Goal: Check status: Check status

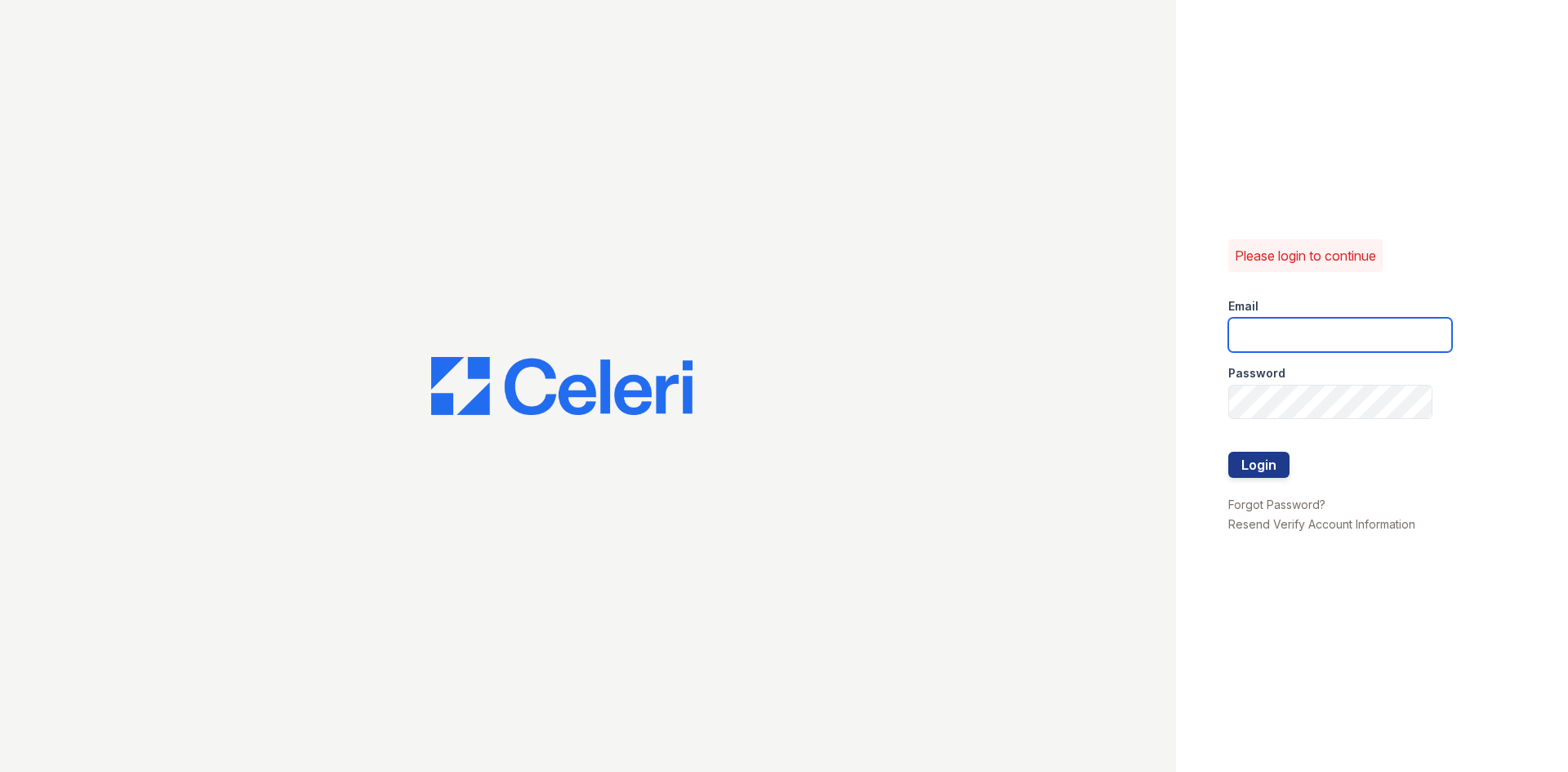
click at [1239, 336] on input "email" at bounding box center [1339, 335] width 223 height 34
type input "[EMAIL_ADDRESS][DOMAIN_NAME]"
click at [1258, 469] on button "Login" at bounding box center [1259, 465] width 61 height 26
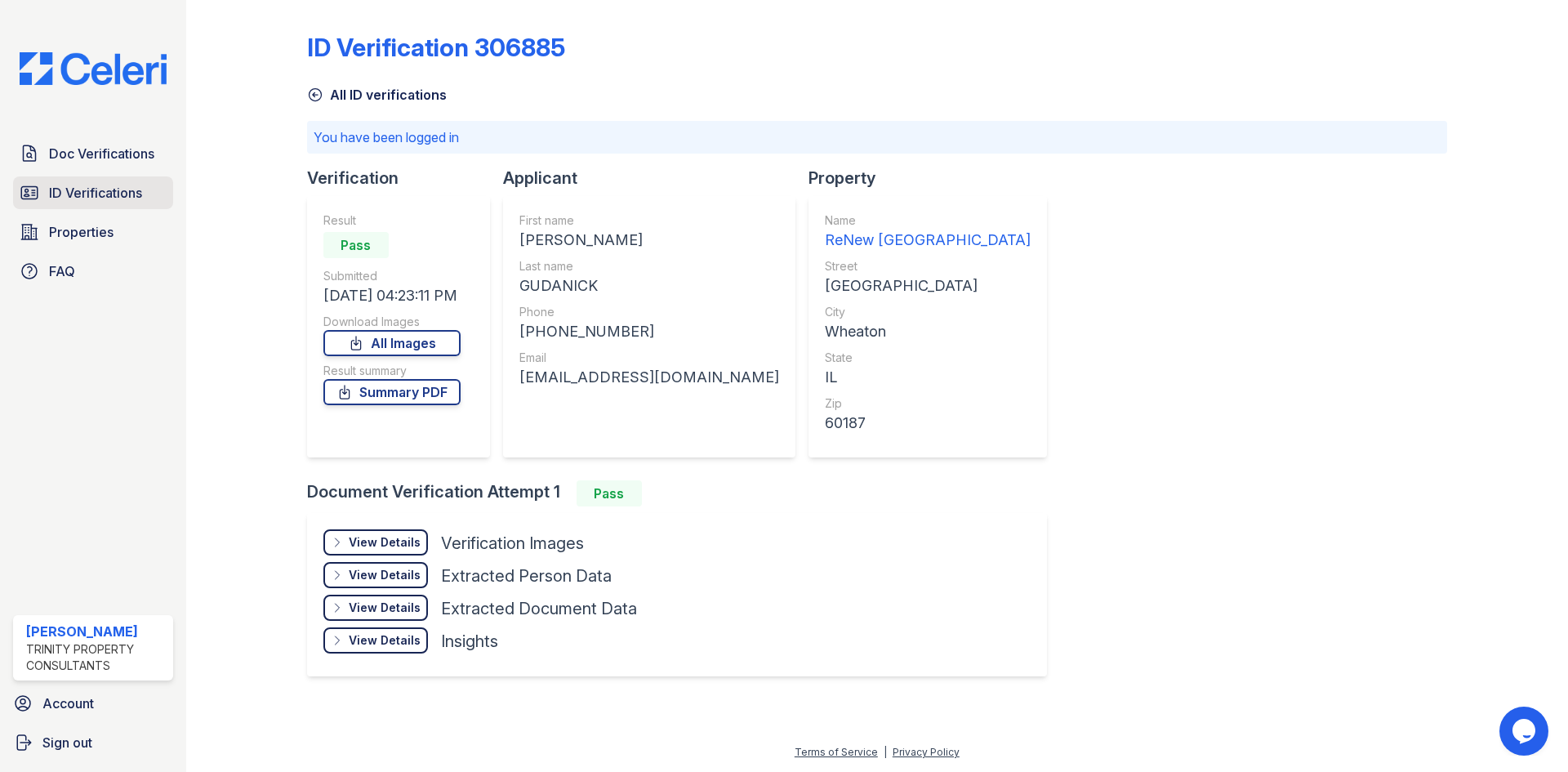
click at [50, 193] on span "ID Verifications" at bounding box center [95, 192] width 93 height 20
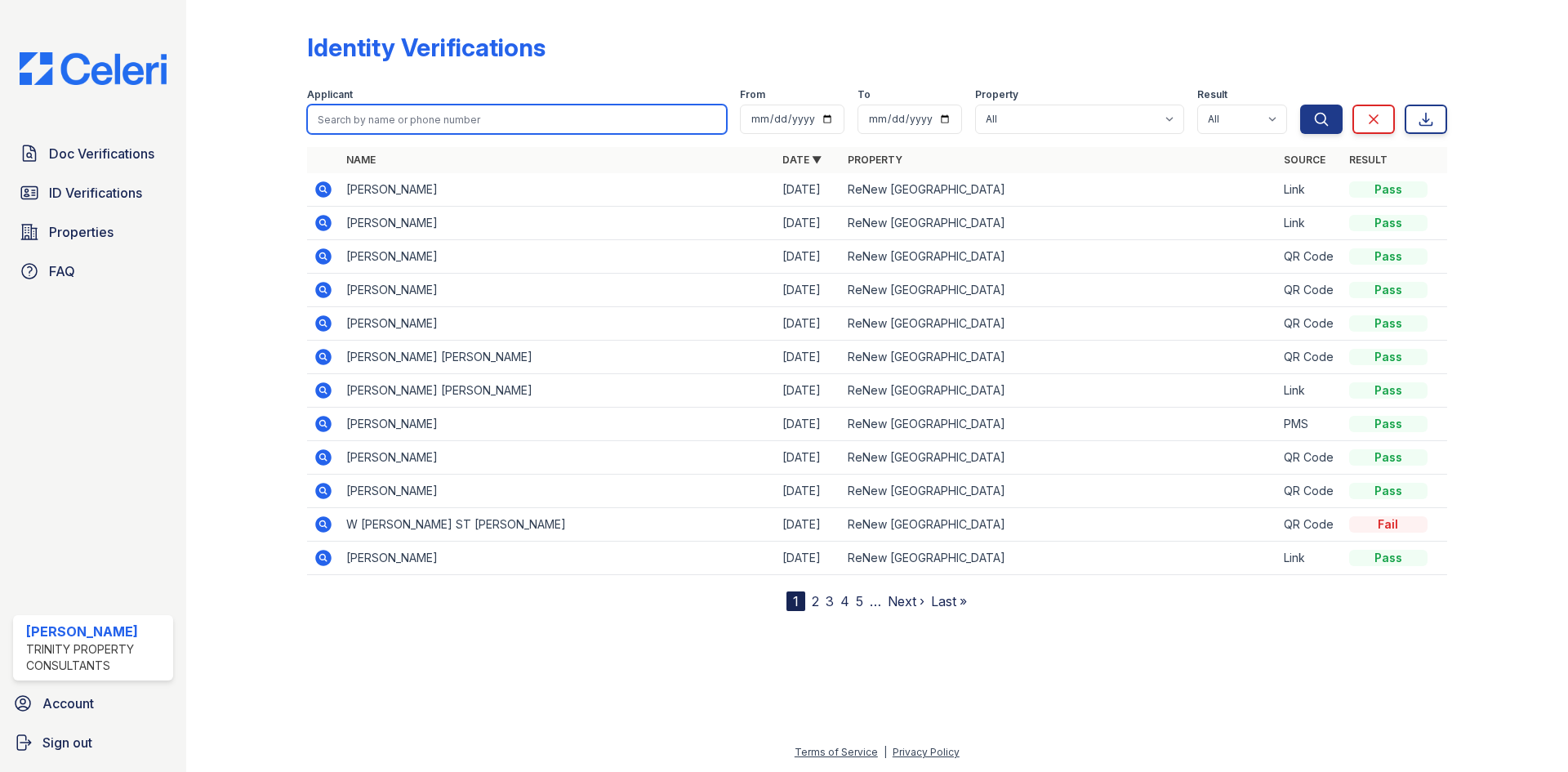
click at [339, 119] on input "search" at bounding box center [516, 119] width 420 height 30
type input "queen"
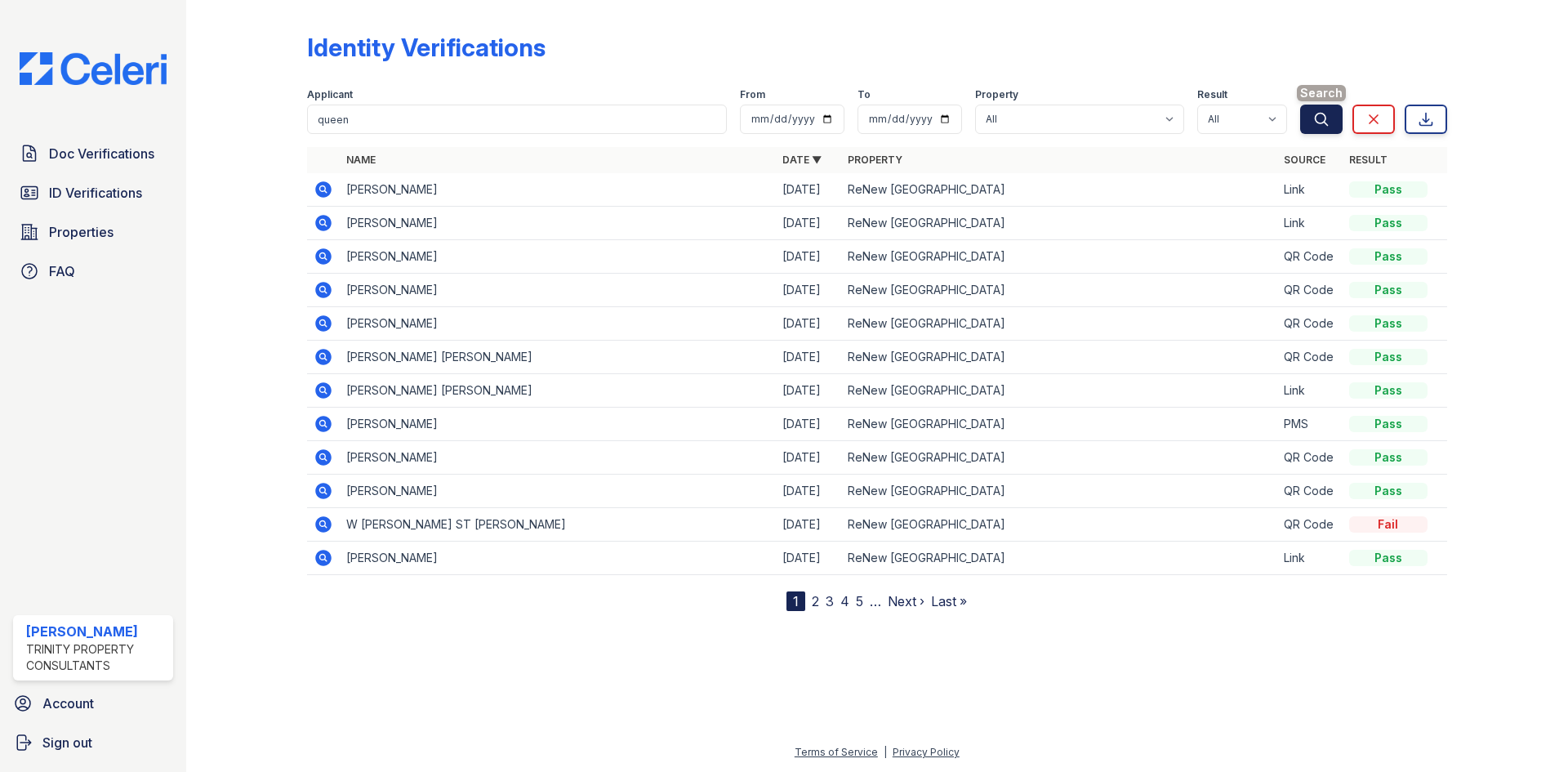
click at [1328, 121] on icon "submit" at bounding box center [1321, 119] width 17 height 17
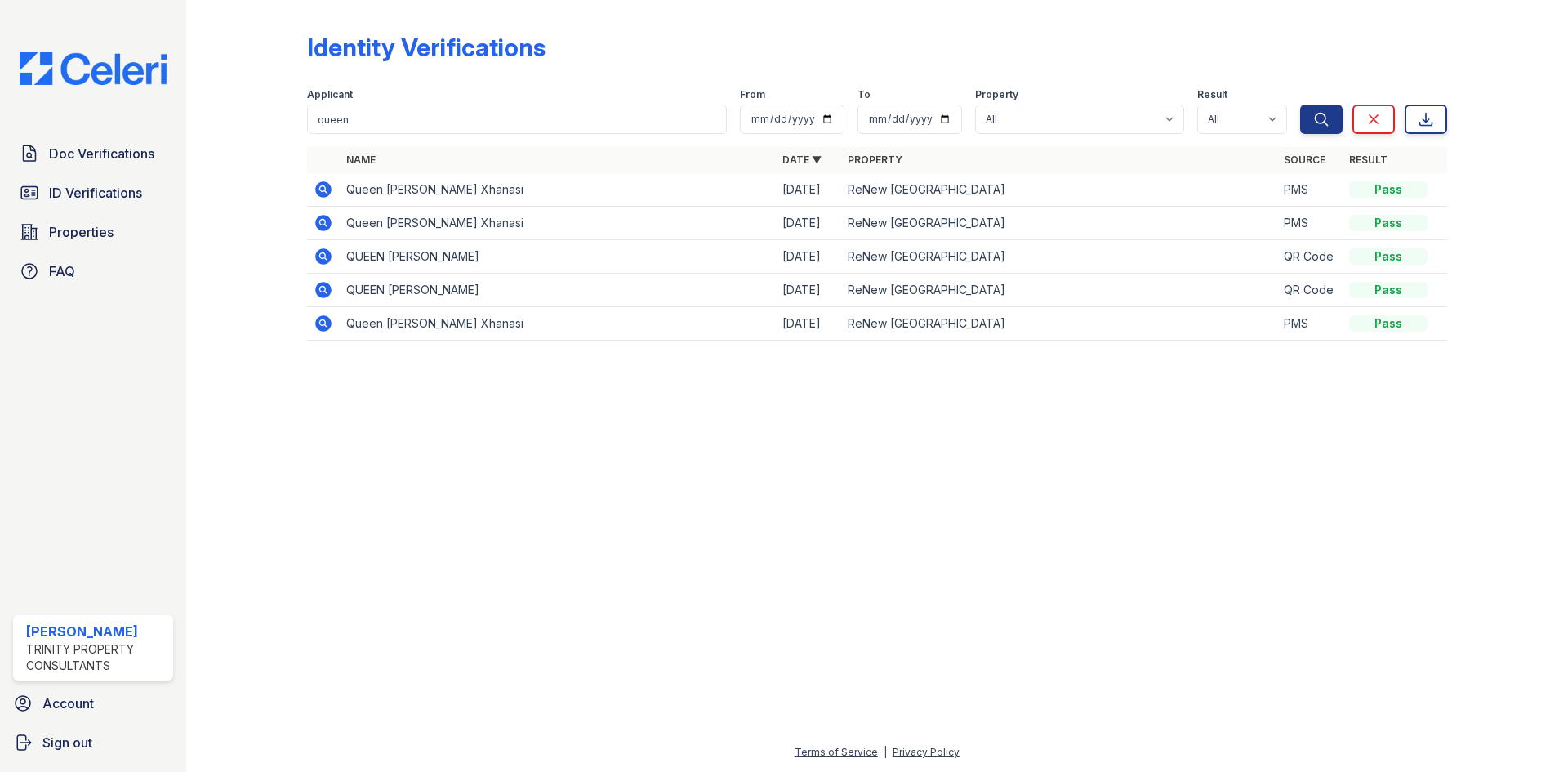
click at [328, 188] on icon at bounding box center [323, 190] width 17 height 17
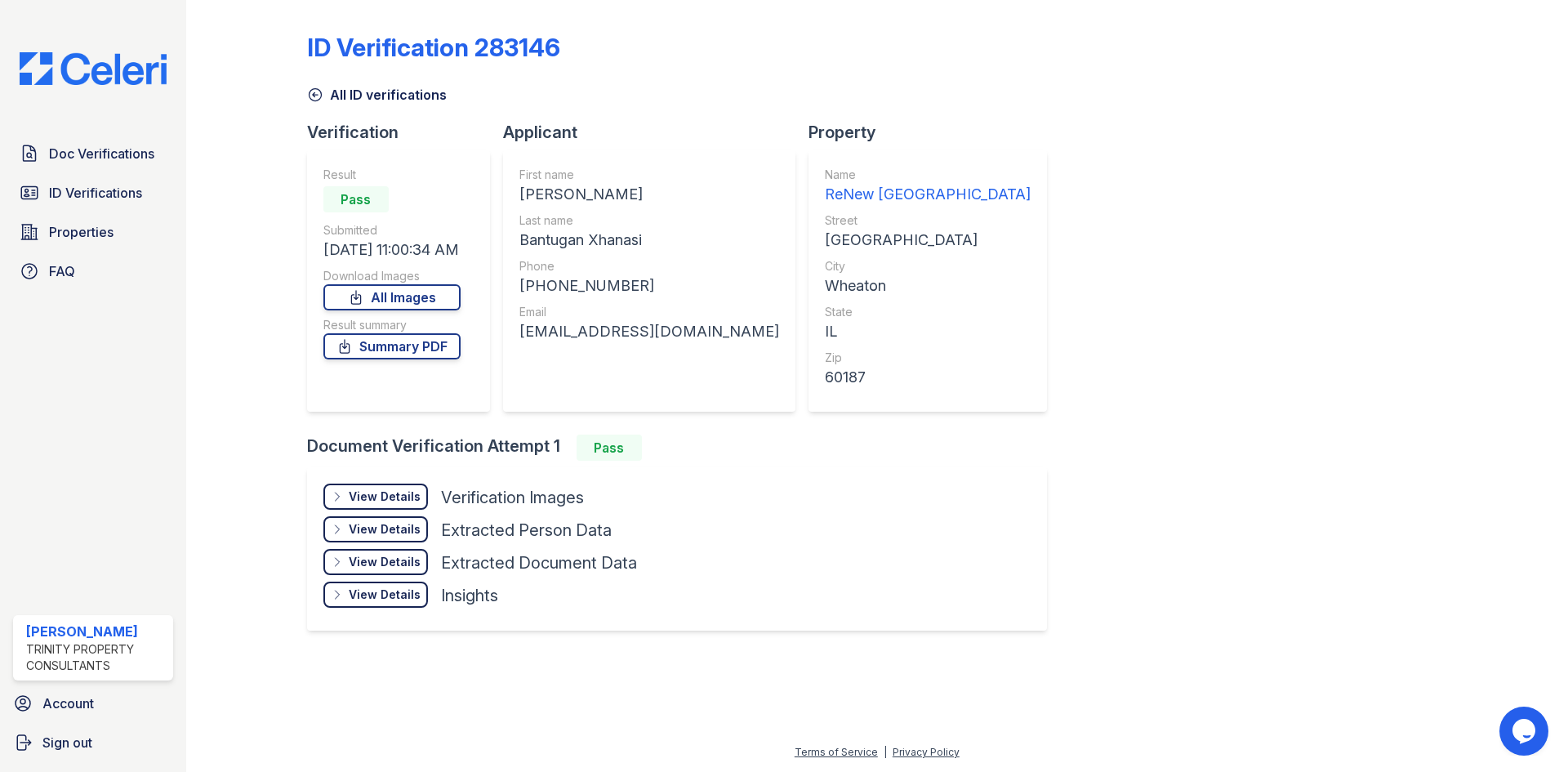
click at [381, 500] on div "View Details" at bounding box center [384, 496] width 72 height 17
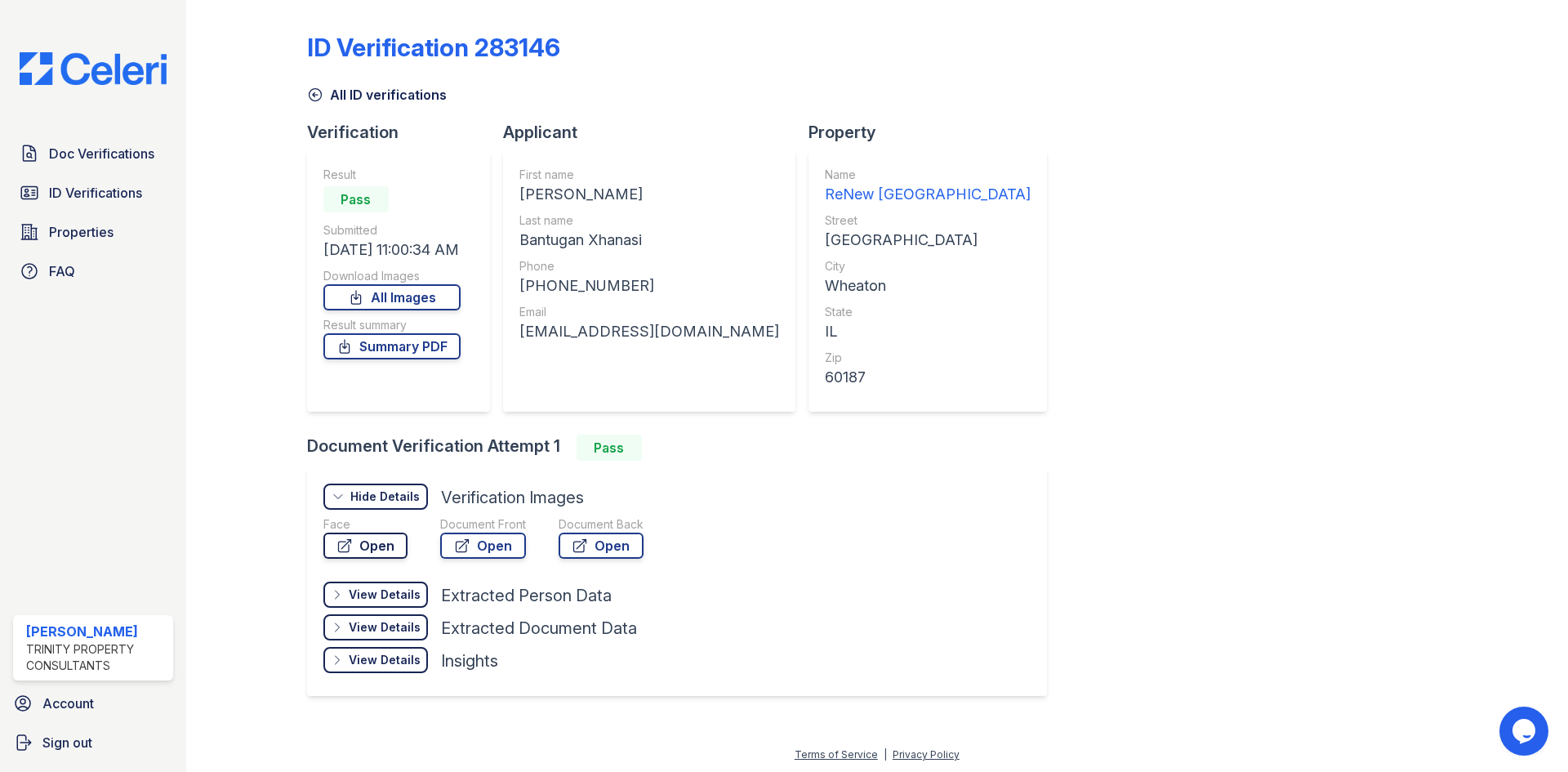
click at [395, 547] on link "Open" at bounding box center [365, 546] width 84 height 26
